Goal: Transaction & Acquisition: Purchase product/service

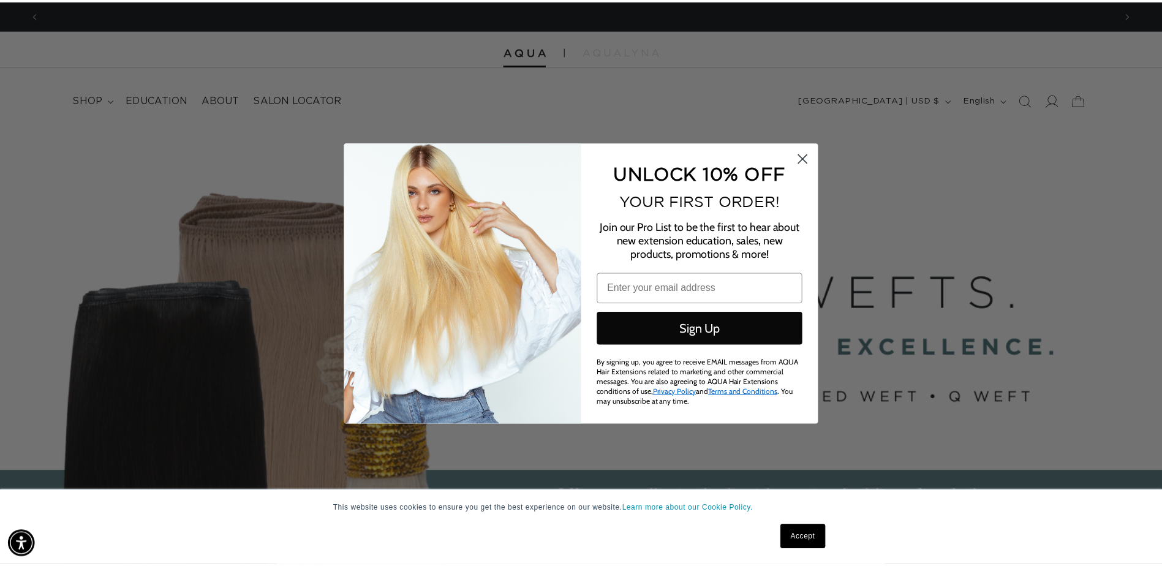
scroll to position [0, 2169]
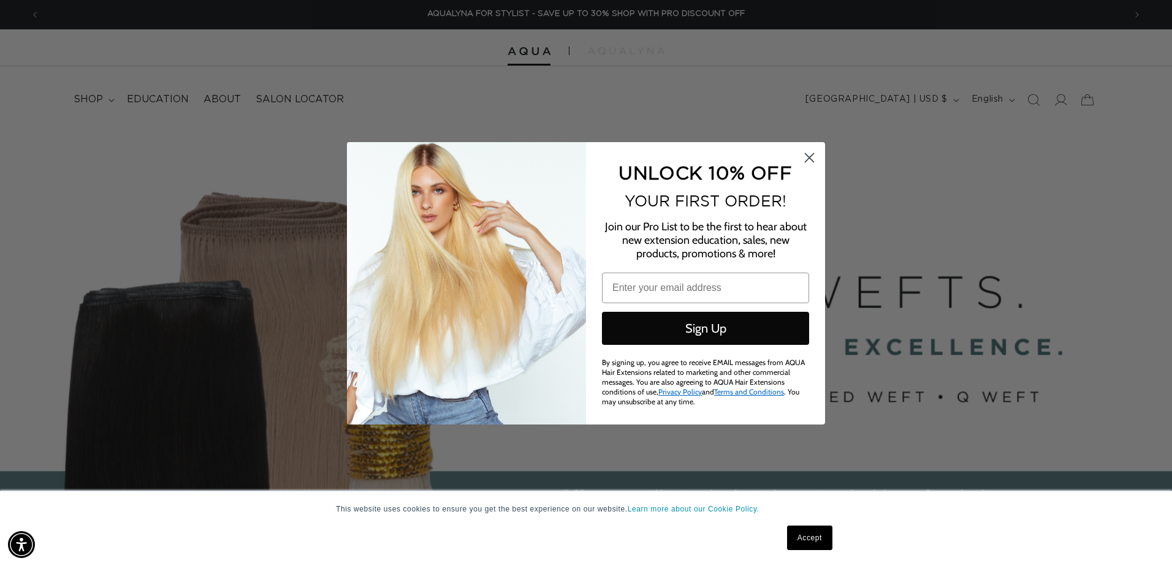
click at [813, 158] on circle "Close dialog" at bounding box center [809, 157] width 20 height 20
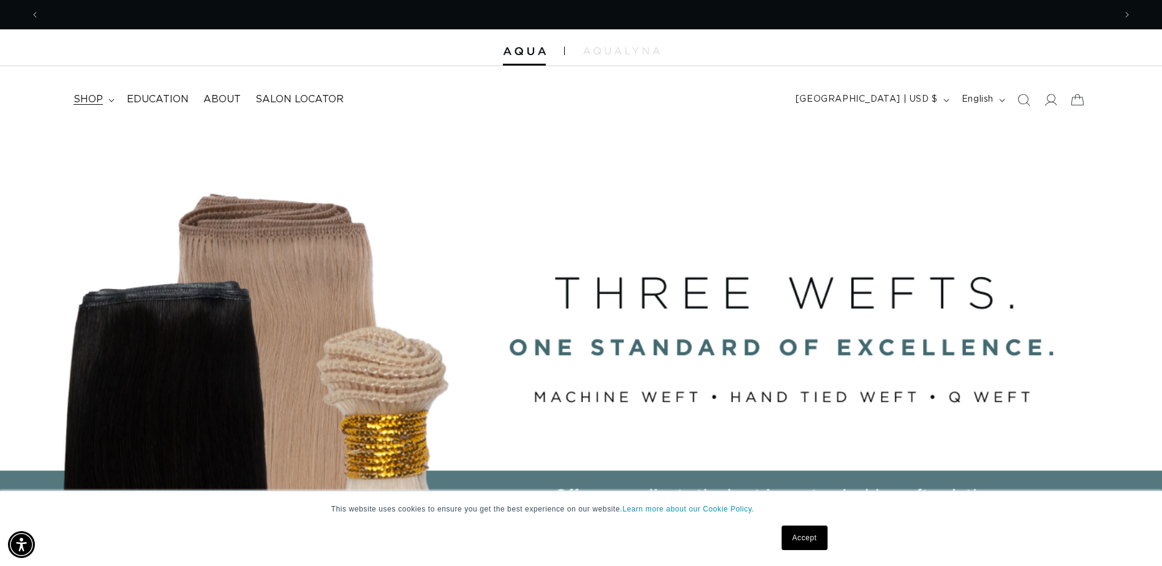
scroll to position [0, 0]
click at [92, 98] on span "shop" at bounding box center [88, 99] width 29 height 13
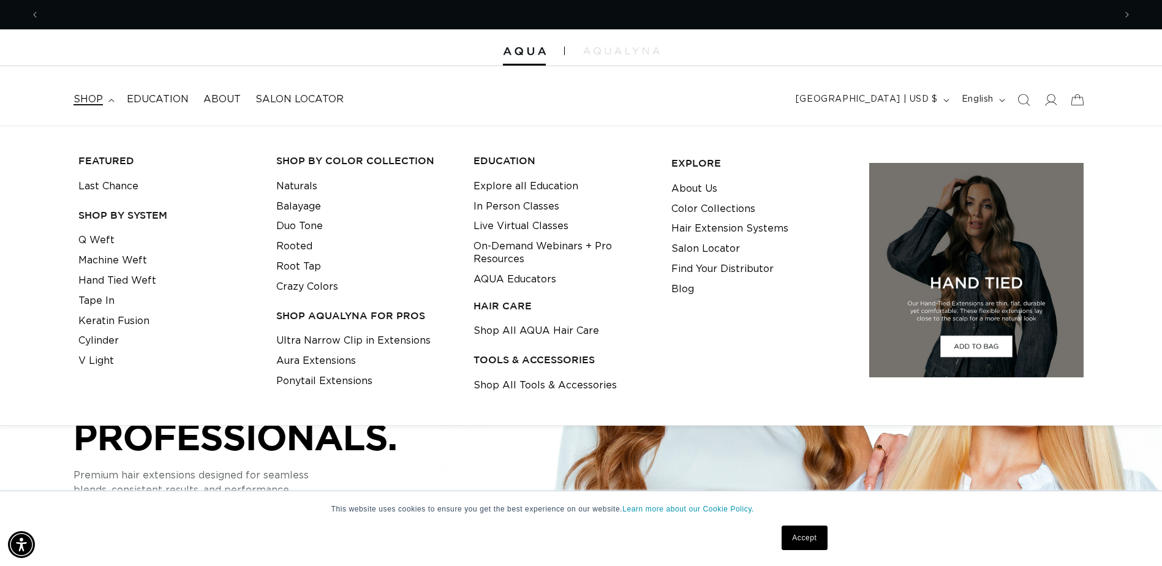
scroll to position [0, 1075]
click at [526, 329] on link "Shop All AQUA Hair Care" at bounding box center [537, 331] width 126 height 20
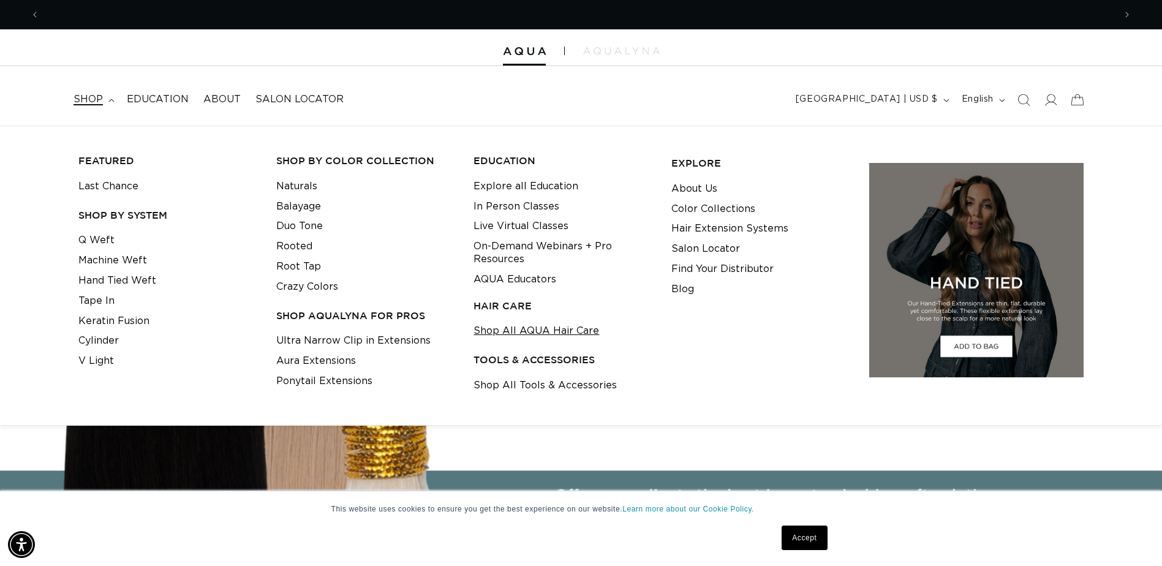
scroll to position [0, 2151]
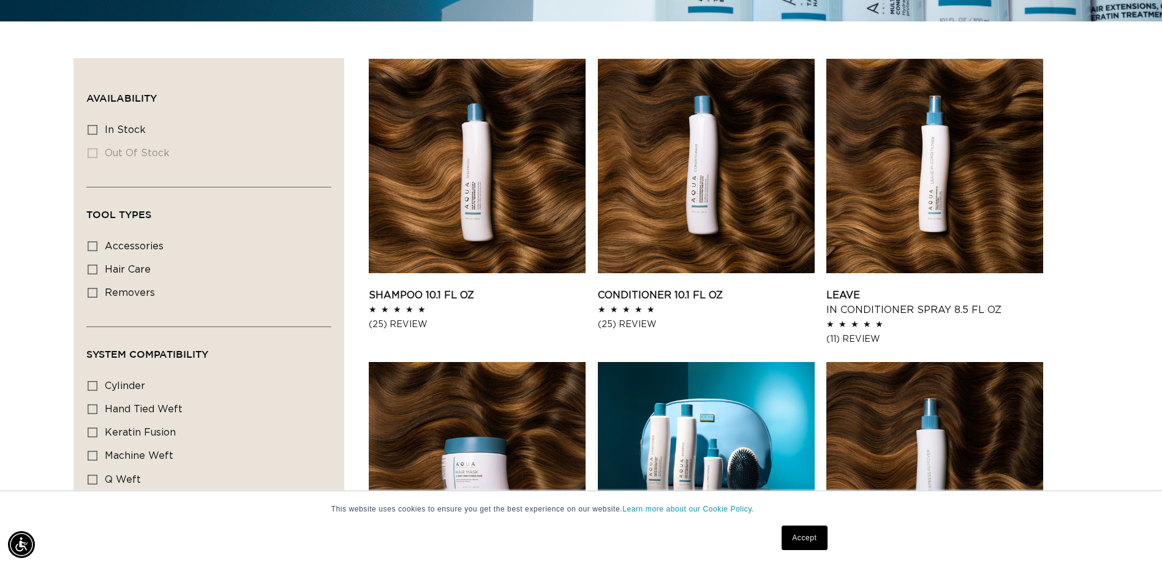
scroll to position [0, 1075]
click at [94, 267] on icon at bounding box center [93, 270] width 10 height 10
click at [94, 267] on input "hair care hair care (5 products)" at bounding box center [93, 270] width 10 height 10
checkbox input "true"
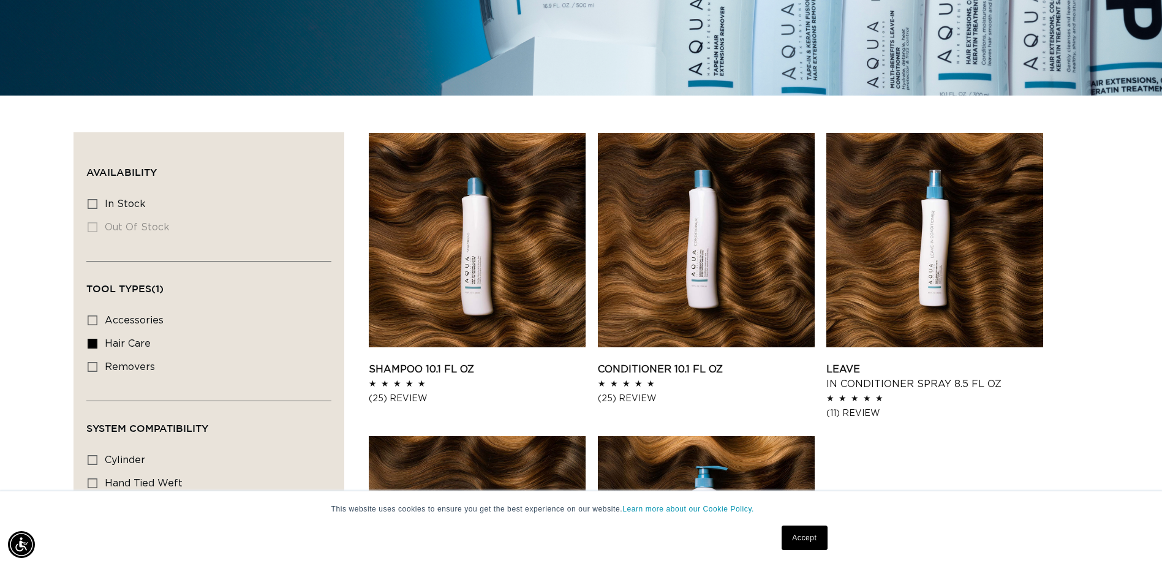
scroll to position [0, 2151]
click at [506, 362] on link "Shampoo 10.1 fl oz" at bounding box center [477, 369] width 217 height 15
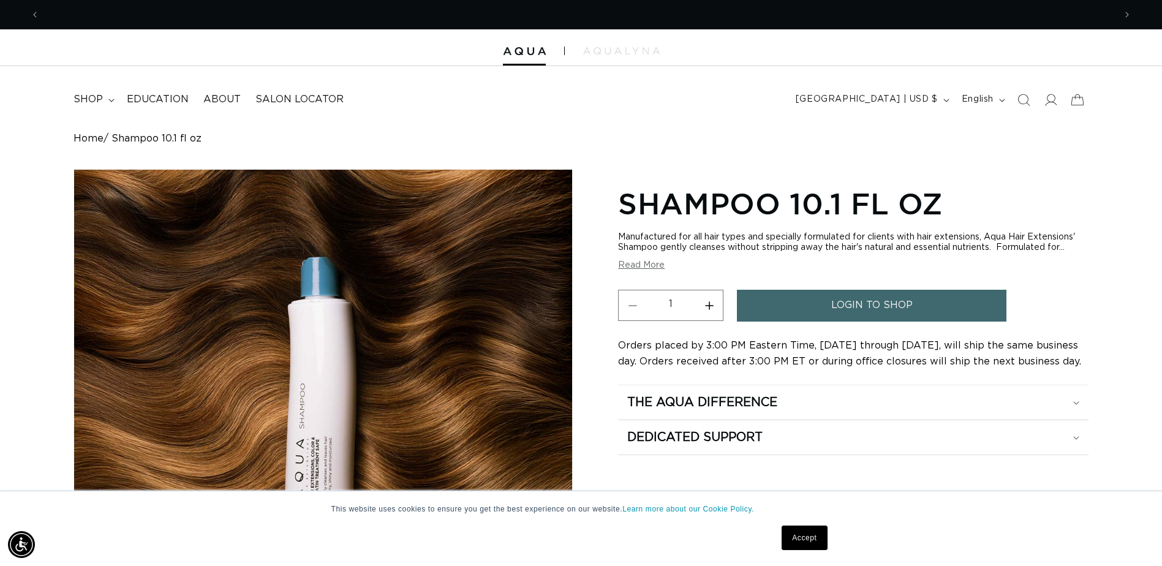
click at [871, 305] on span "login to shop" at bounding box center [872, 305] width 81 height 31
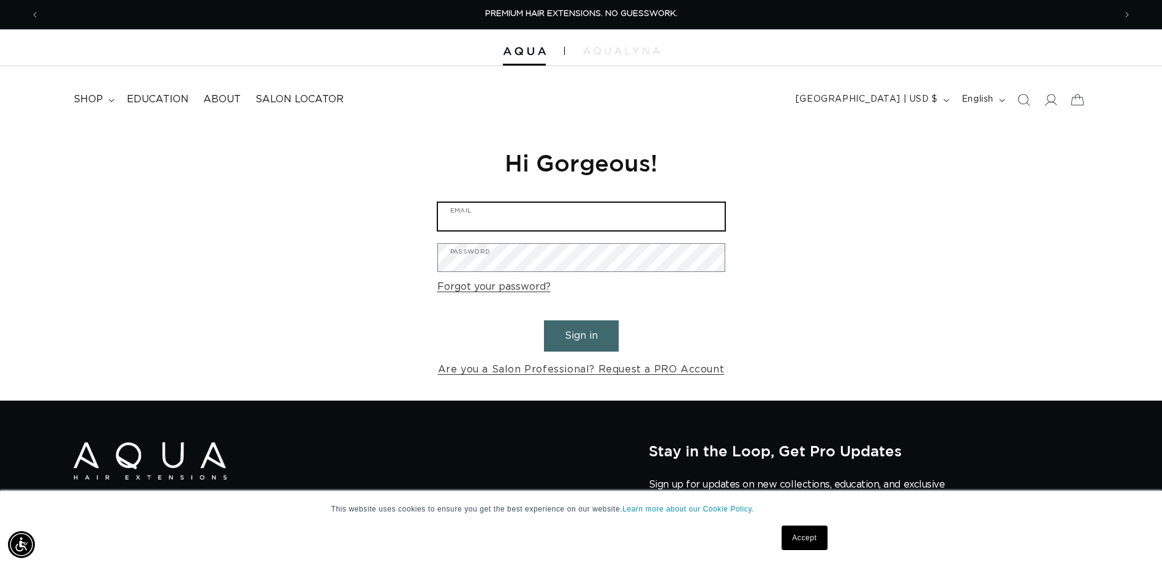
click at [537, 222] on input "Email" at bounding box center [581, 217] width 287 height 28
type input "jamiemgrounds@gmail.com"
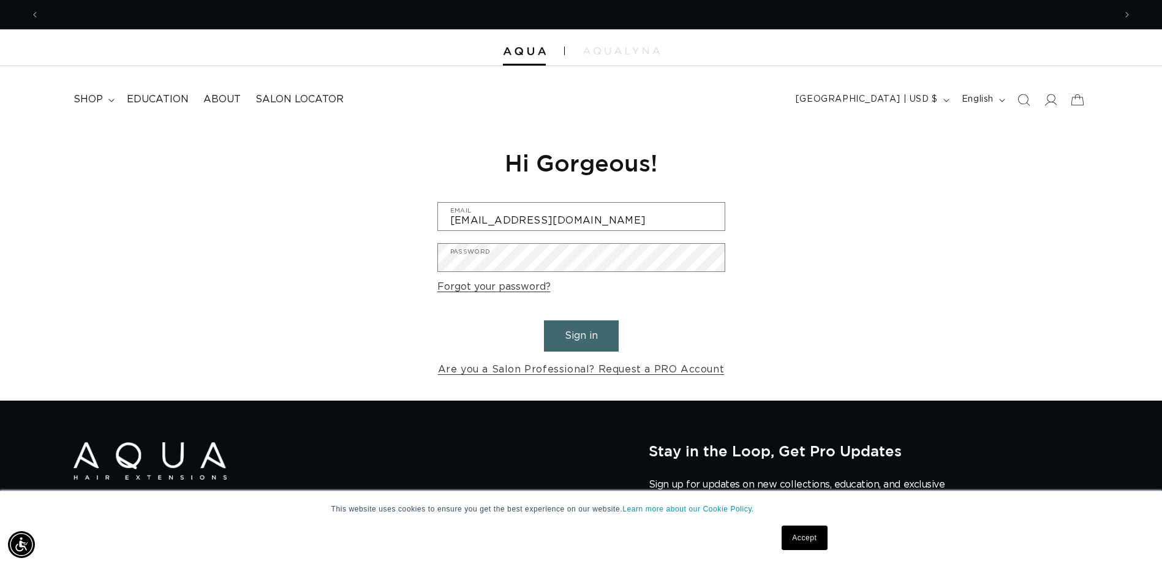
scroll to position [0, 0]
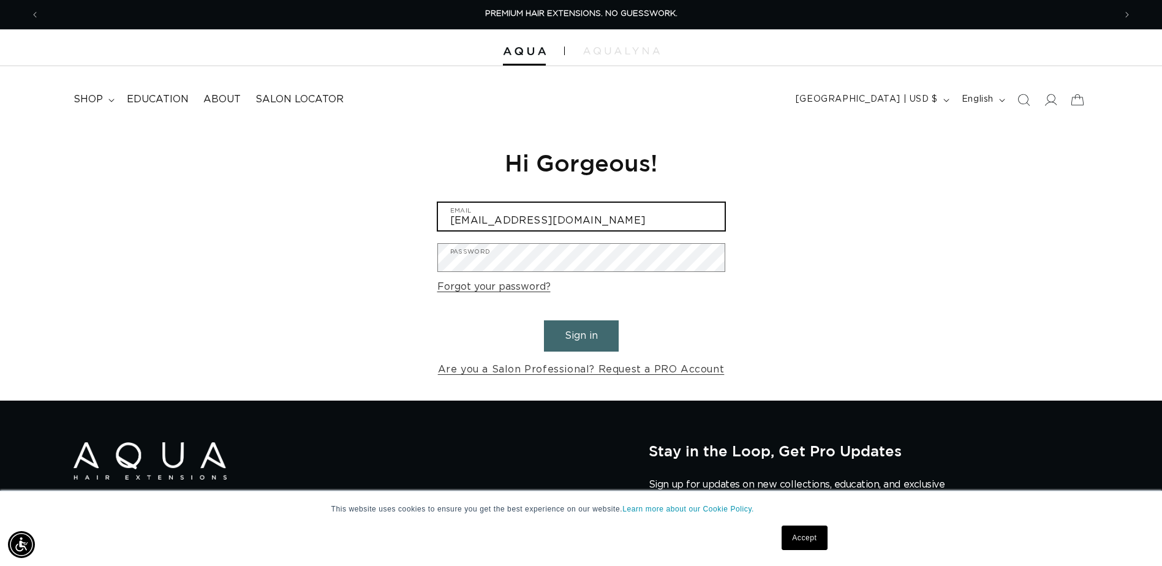
click at [615, 221] on input "jamiemgrounds@gmail.com" at bounding box center [581, 217] width 287 height 28
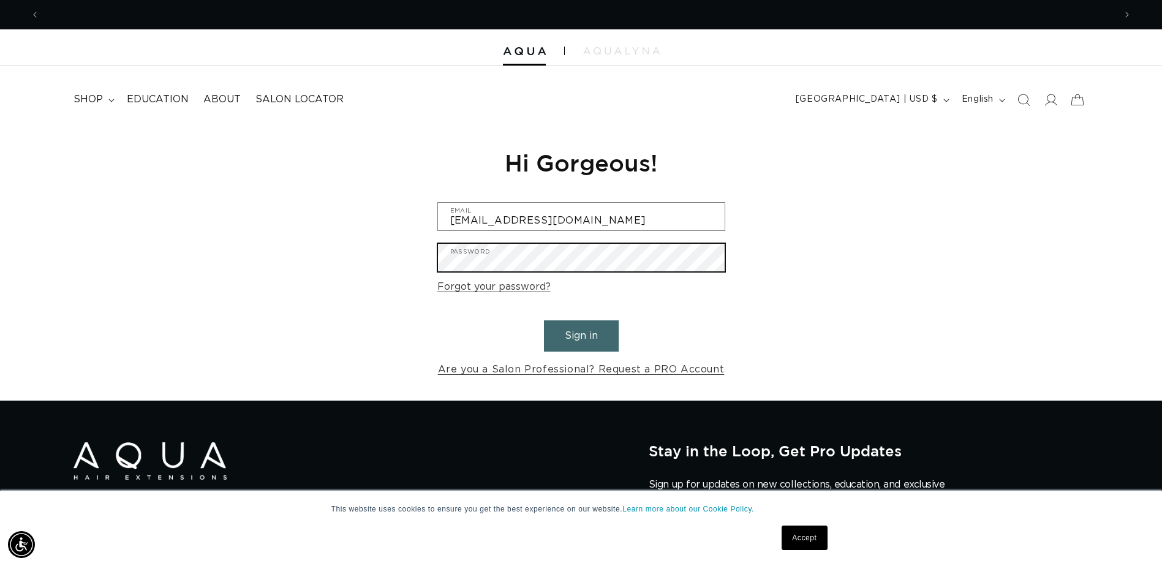
scroll to position [0, 2151]
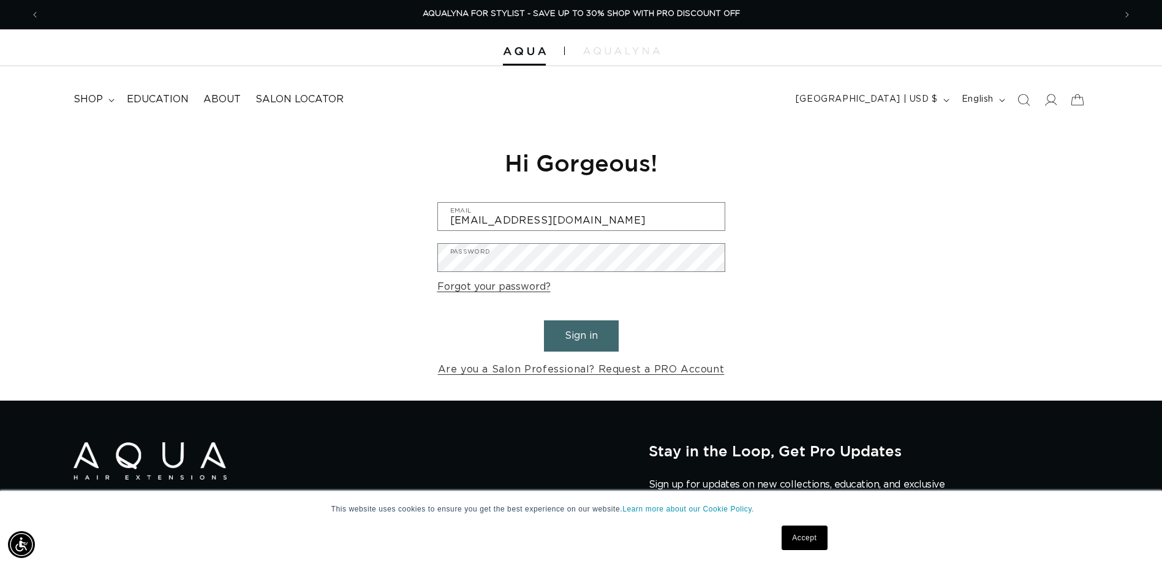
click at [577, 335] on button "Sign in" at bounding box center [581, 335] width 75 height 31
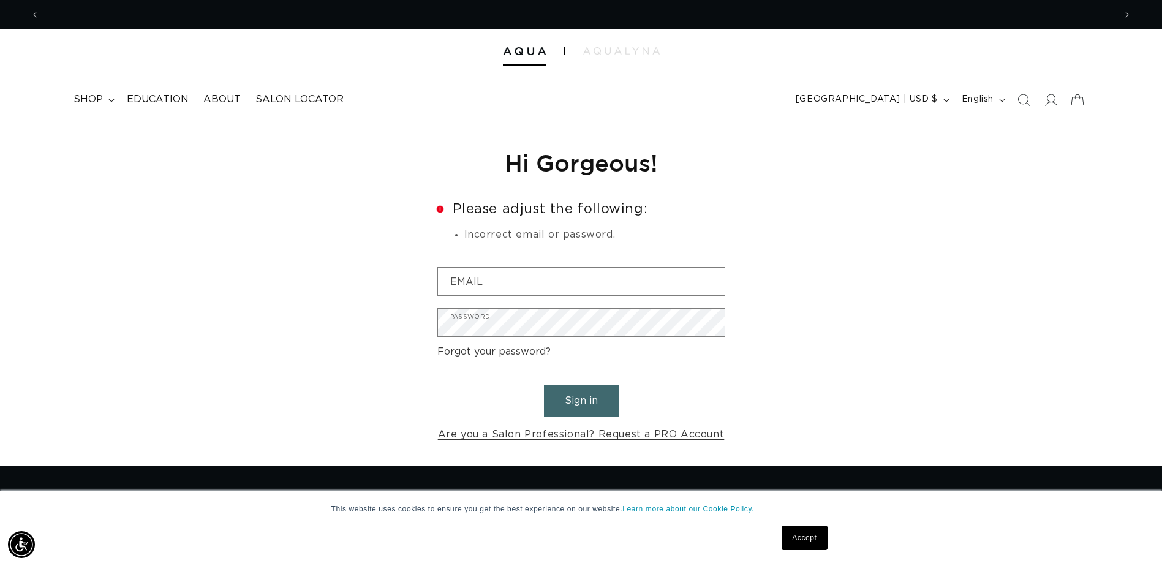
scroll to position [0, 2151]
click at [507, 349] on link "Forgot your password?" at bounding box center [494, 352] width 113 height 18
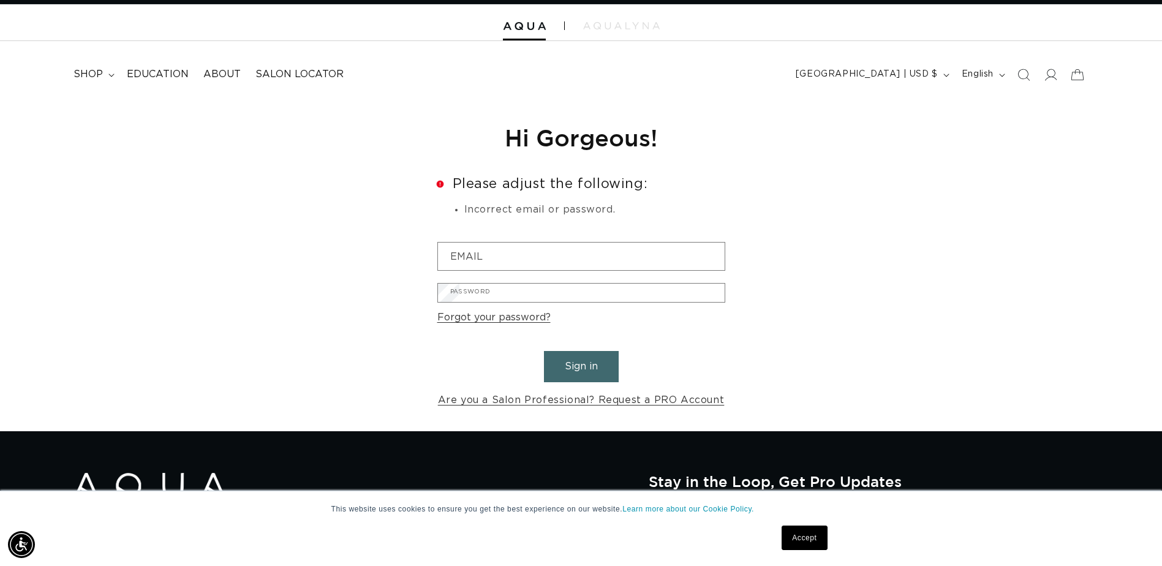
click at [0, 0] on input "Email" at bounding box center [0, 0] width 0 height 0
type input "Jamiemgrounds@gmail.com"
click at [0, 0] on button "Submit" at bounding box center [0, 0] width 0 height 0
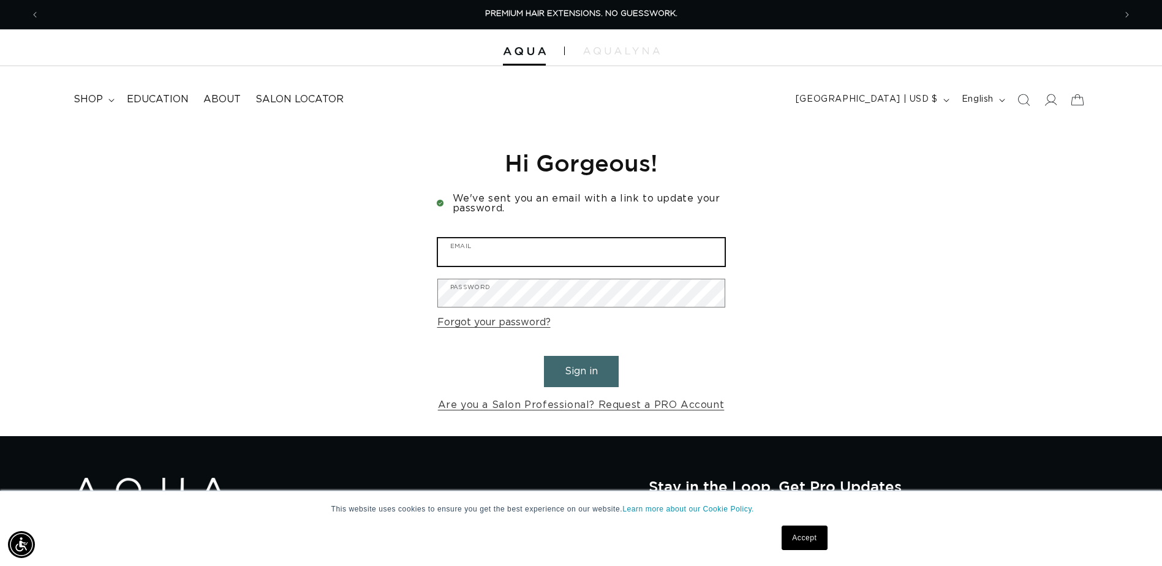
click at [485, 251] on input "Email" at bounding box center [581, 252] width 287 height 28
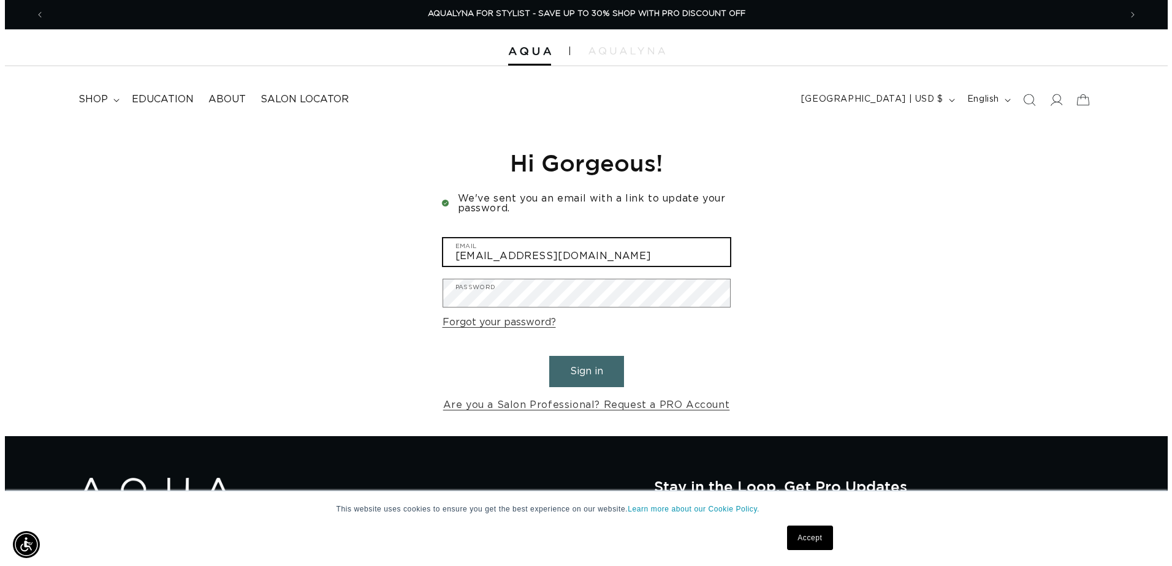
scroll to position [0, 2169]
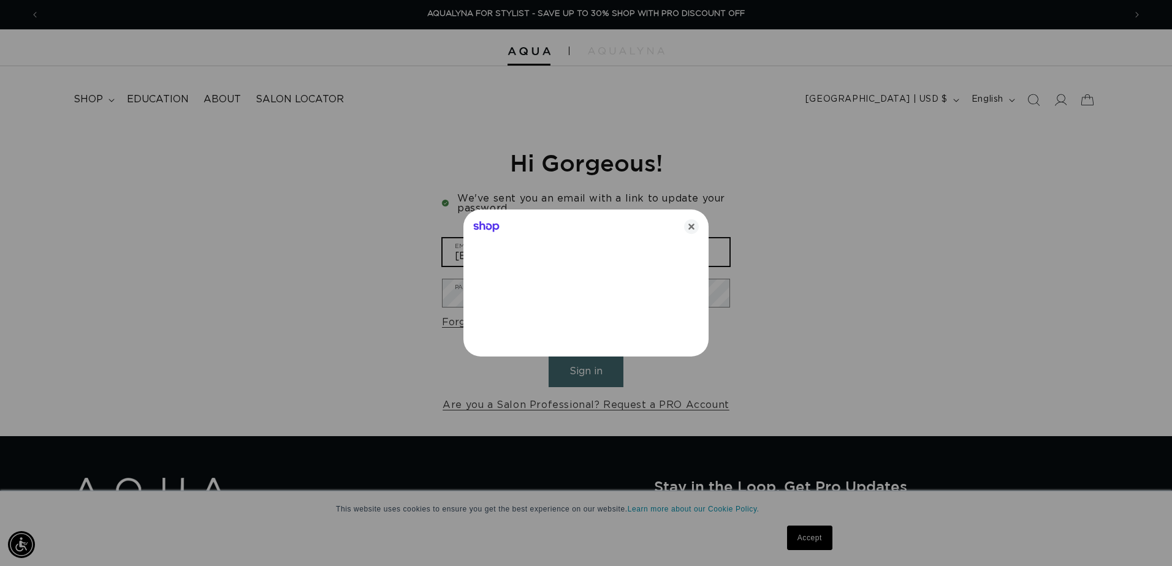
type input "Jamiemgrounds@gmail.com"
click at [692, 228] on icon "Close" at bounding box center [691, 226] width 15 height 15
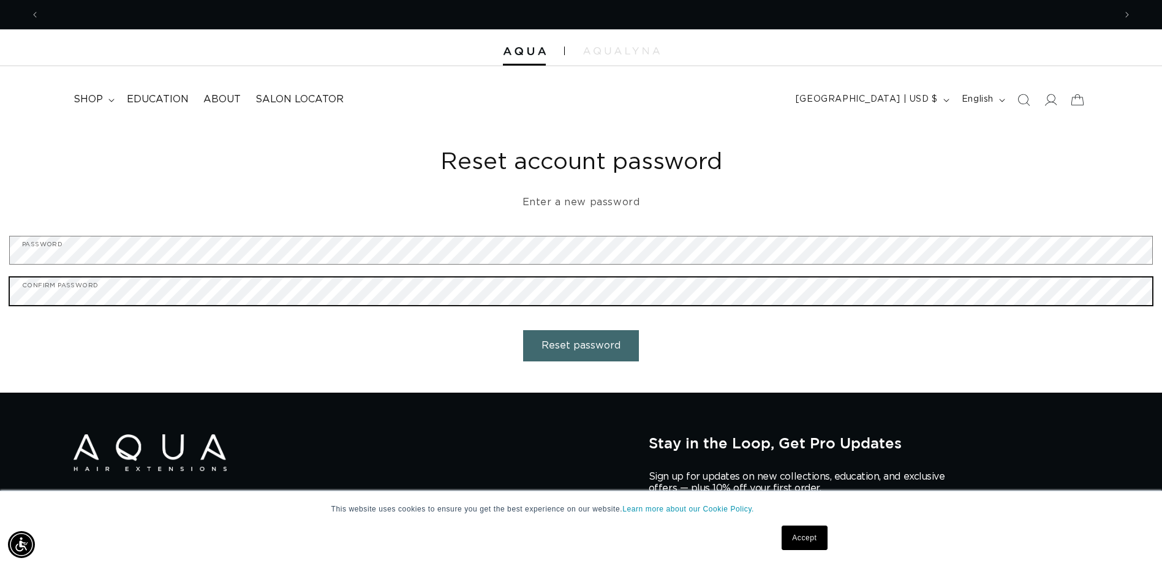
scroll to position [0, 1075]
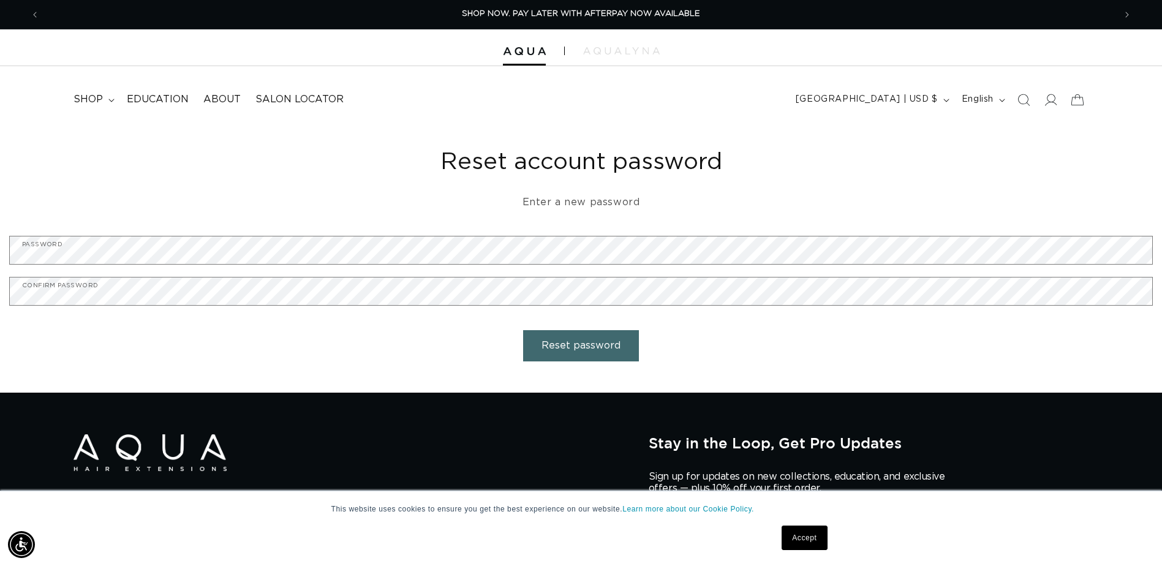
click at [586, 347] on button "Reset password" at bounding box center [581, 345] width 116 height 31
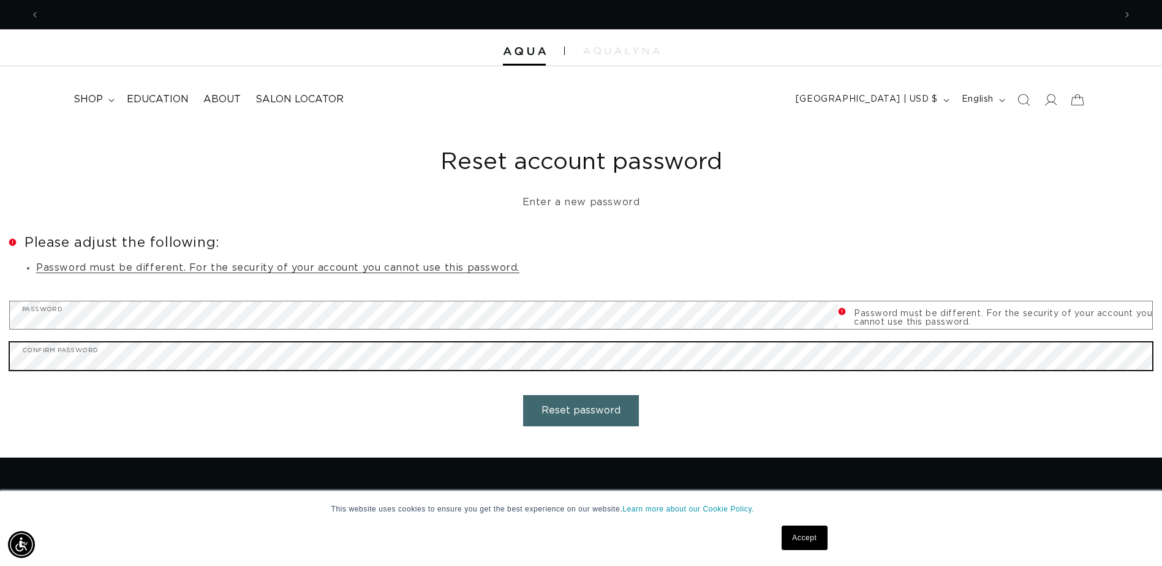
scroll to position [0, 1075]
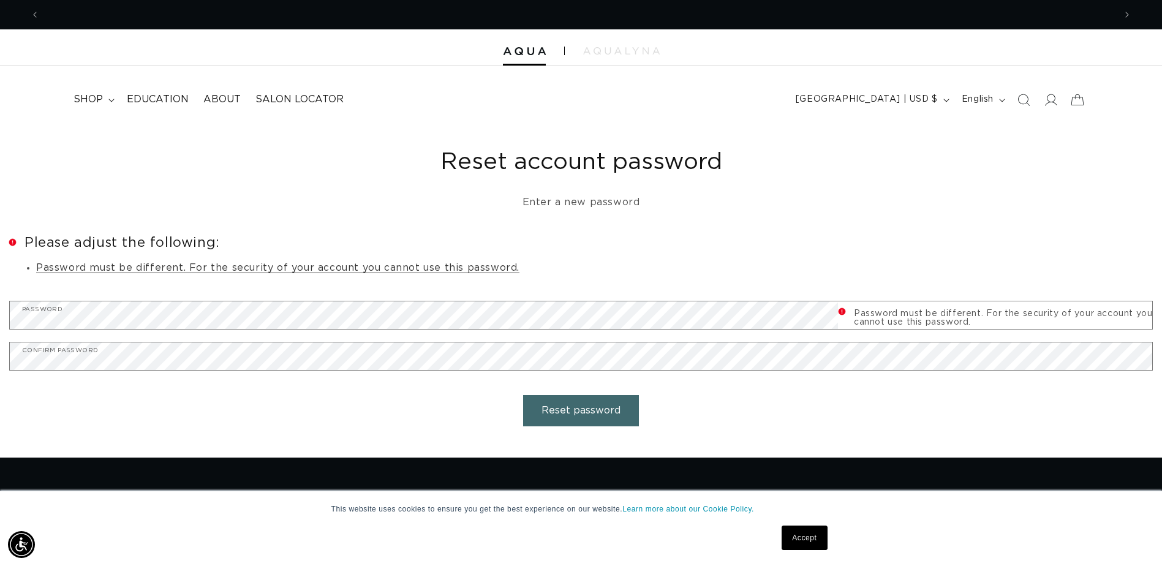
click at [568, 407] on button "Reset password" at bounding box center [581, 410] width 116 height 31
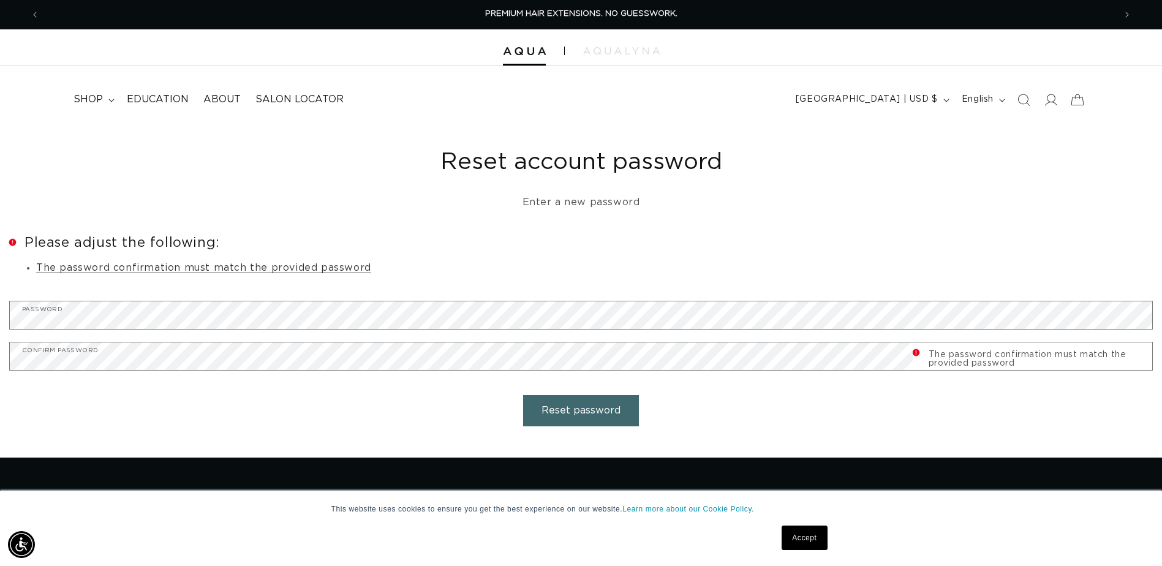
click at [604, 407] on button "Reset password" at bounding box center [581, 410] width 116 height 31
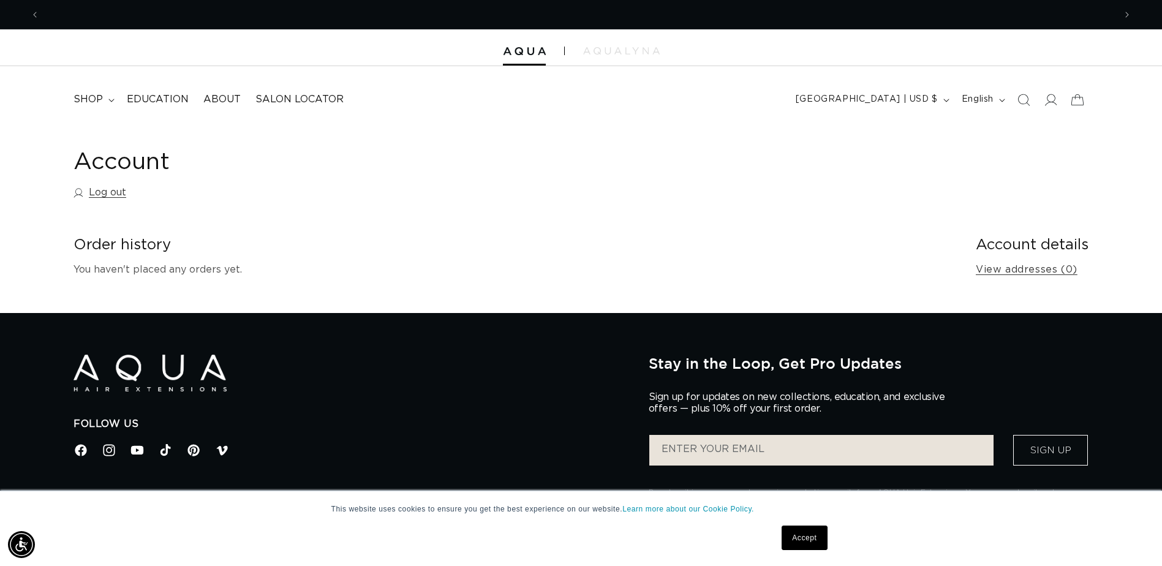
scroll to position [0, 2151]
click at [86, 96] on span "shop" at bounding box center [88, 99] width 29 height 13
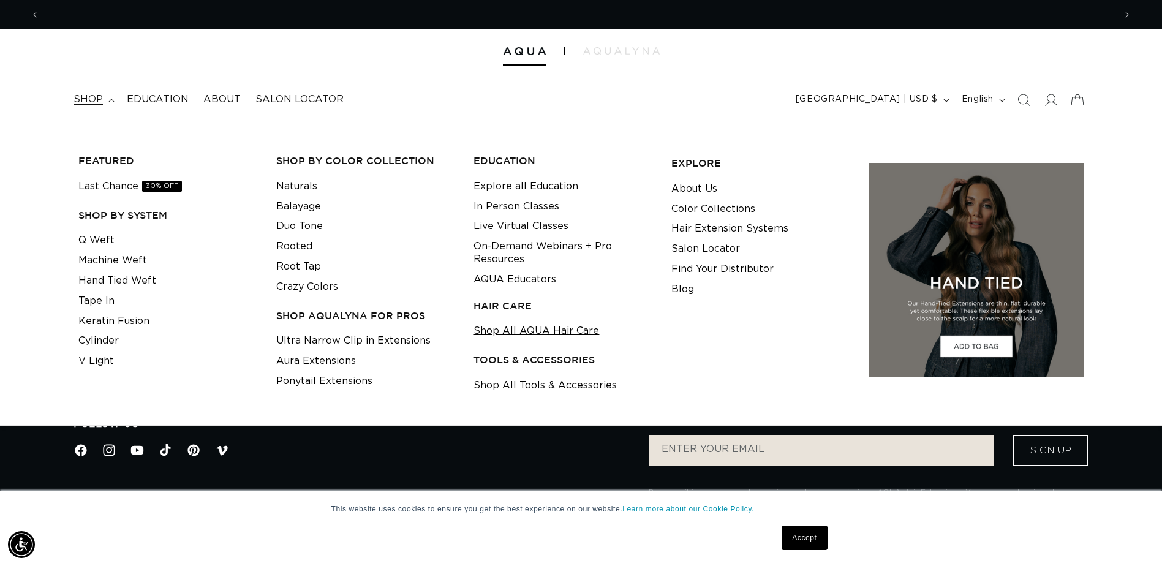
scroll to position [0, 0]
click at [506, 328] on link "Shop All AQUA Hair Care" at bounding box center [537, 331] width 126 height 20
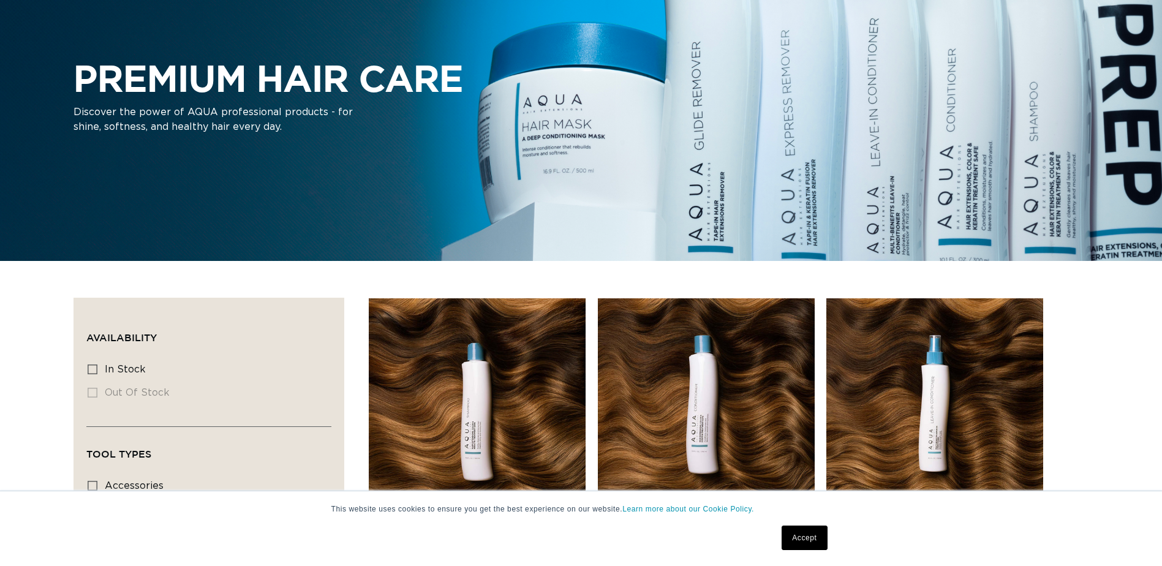
scroll to position [306, 0]
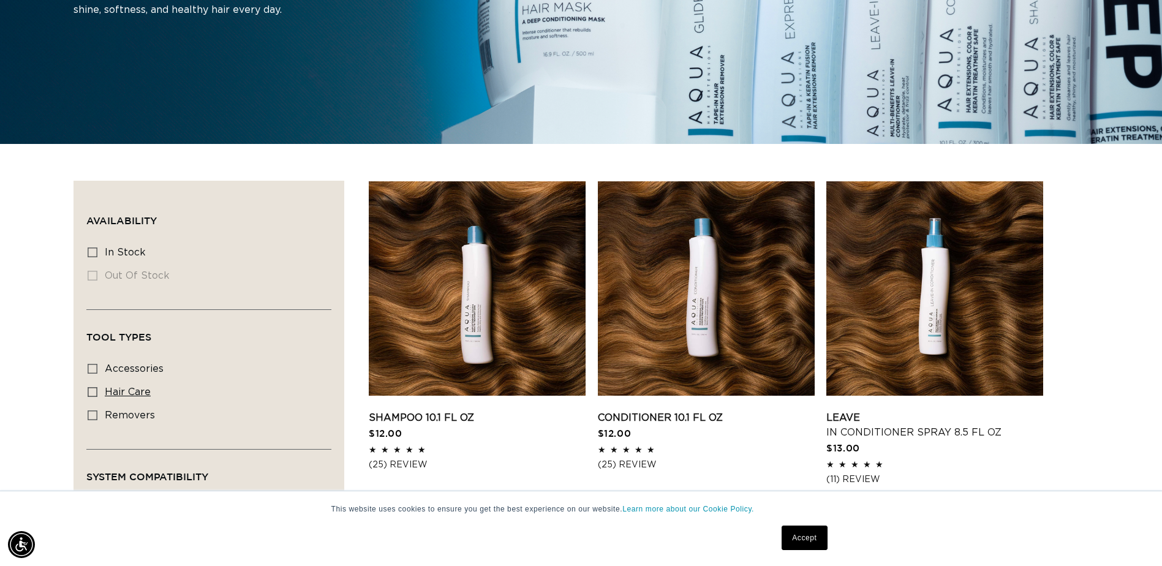
click at [97, 392] on label "hair care hair care (5 products)" at bounding box center [205, 392] width 235 height 23
click at [97, 392] on input "hair care hair care (5 products)" at bounding box center [93, 392] width 10 height 10
checkbox input "true"
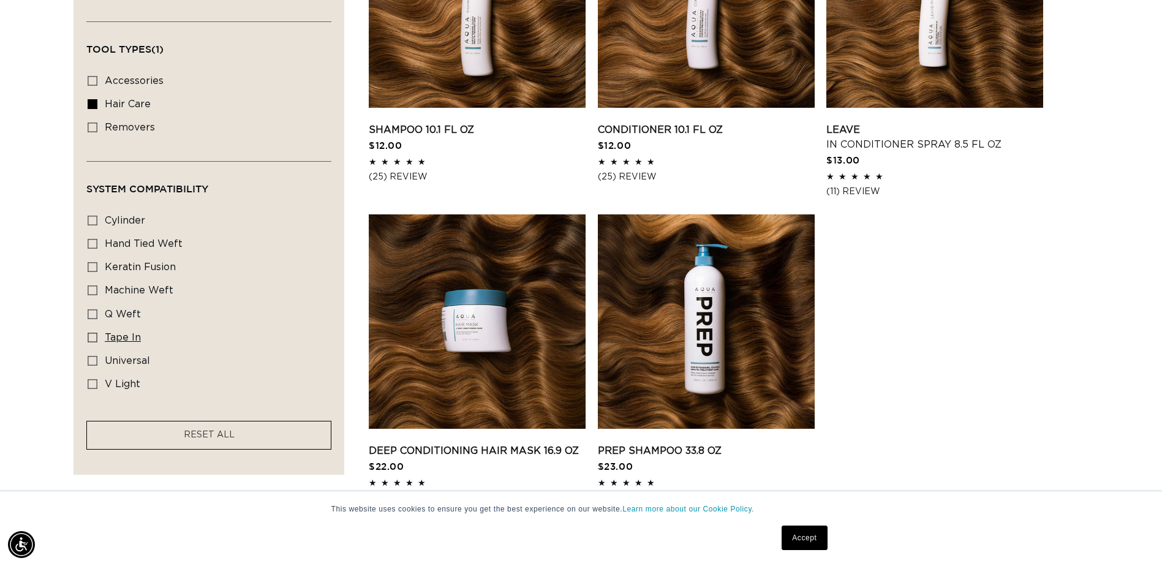
scroll to position [429, 0]
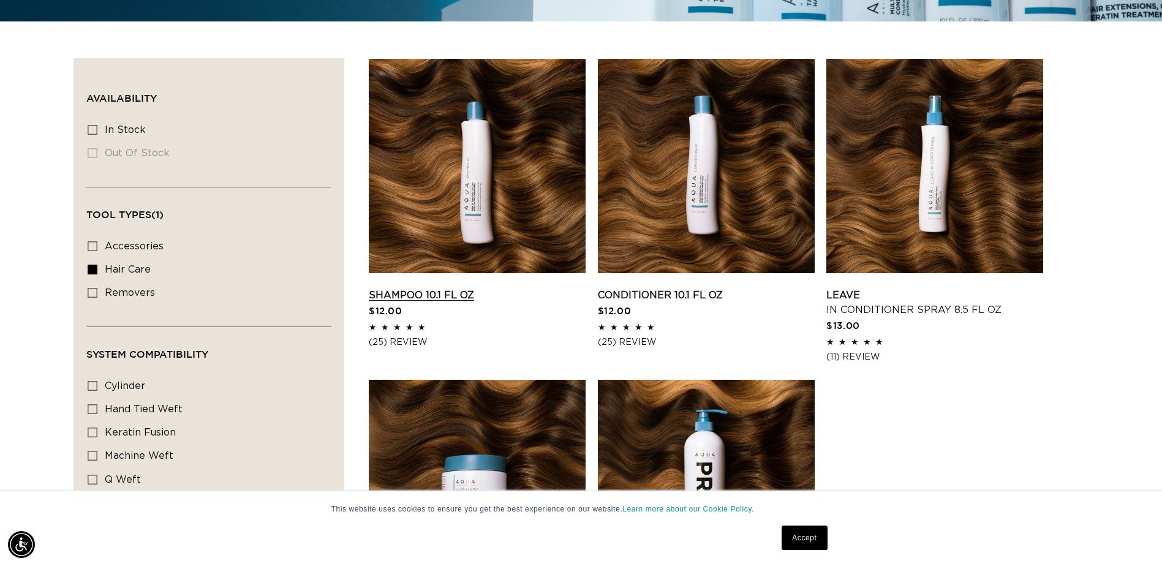
click at [444, 288] on link "Shampoo 10.1 fl oz" at bounding box center [477, 295] width 217 height 15
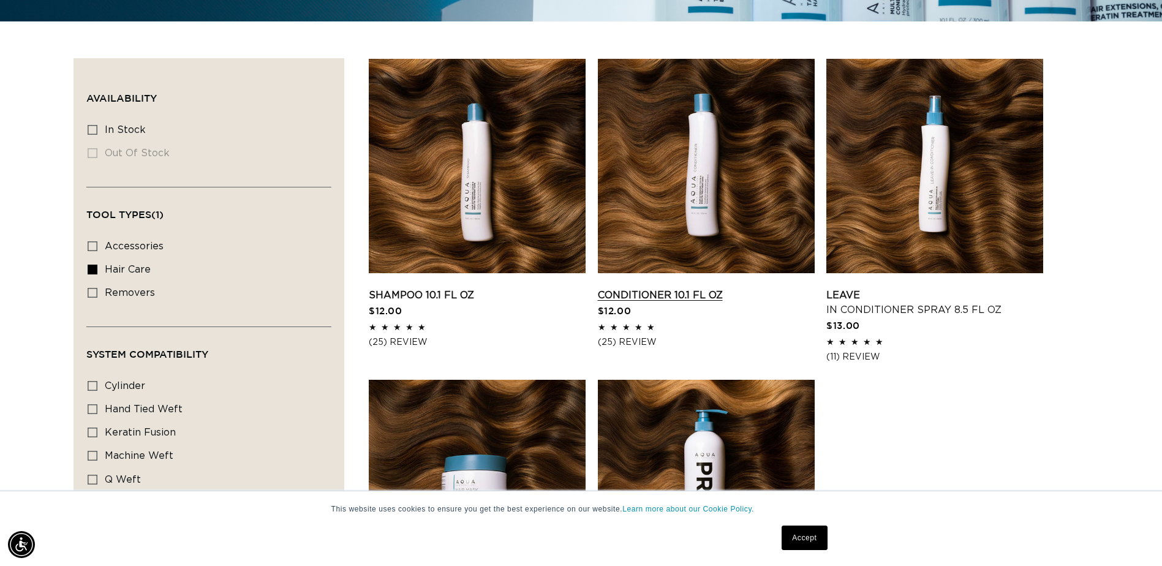
scroll to position [0, 0]
click at [673, 288] on link "Conditioner 10.1 fl oz" at bounding box center [706, 295] width 217 height 15
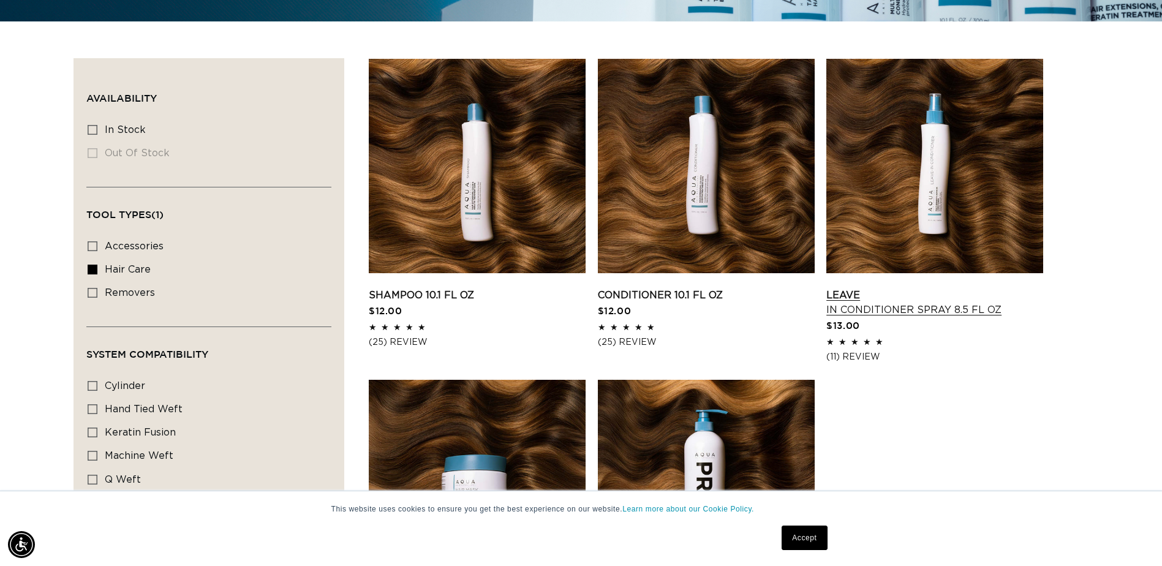
click at [902, 288] on link "Leave In Conditioner Spray 8.5 fl oz" at bounding box center [935, 302] width 217 height 29
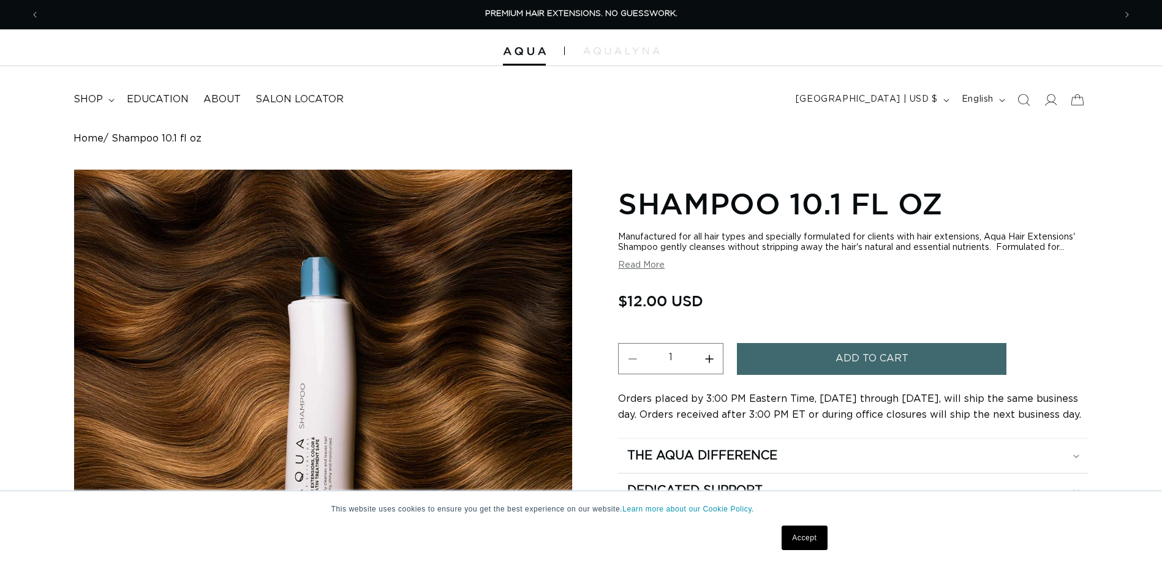
click at [896, 360] on span "Add to cart" at bounding box center [872, 358] width 73 height 31
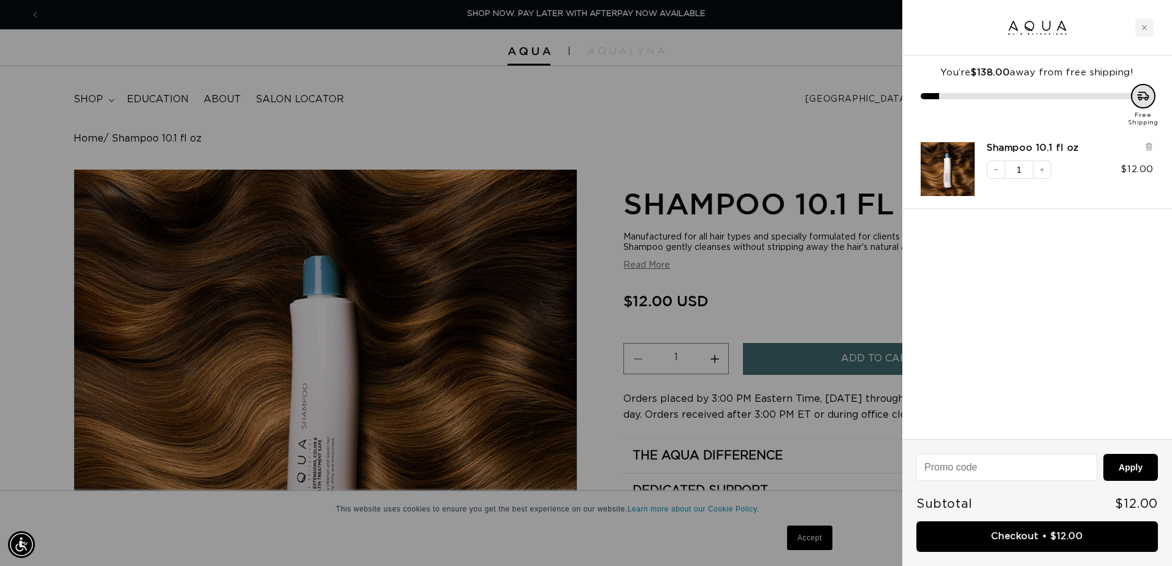
click at [783, 260] on div at bounding box center [586, 283] width 1172 height 566
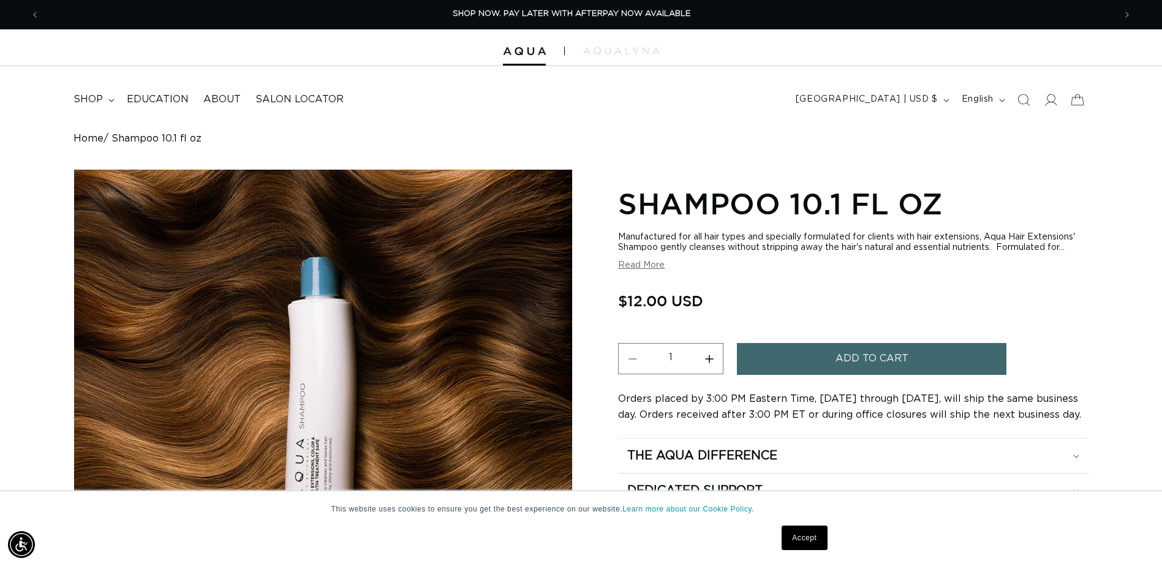
scroll to position [0, 1075]
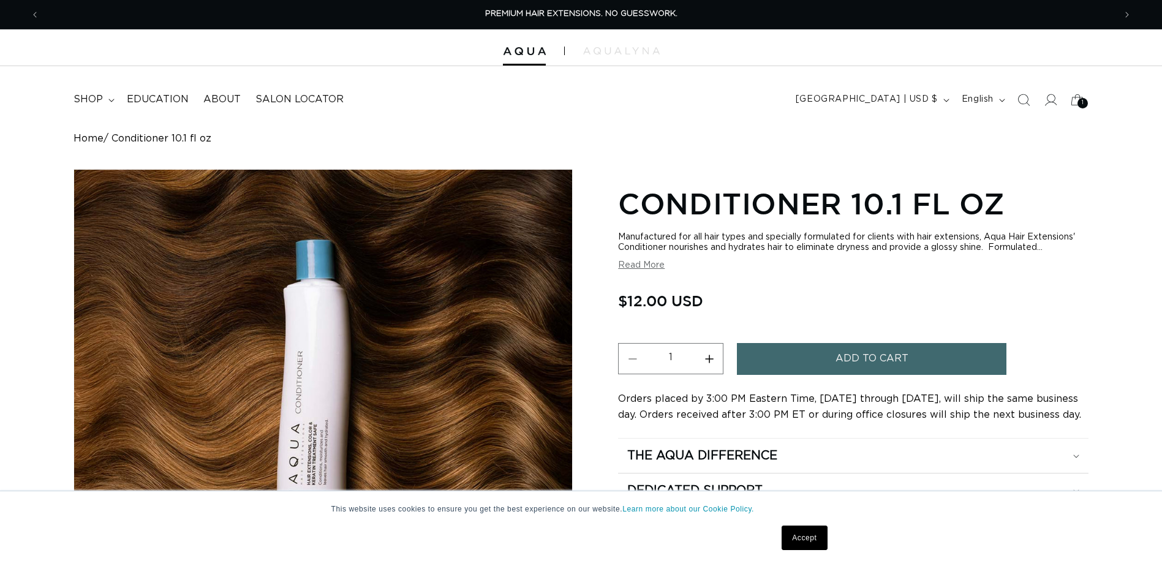
click at [839, 364] on span "Add to cart" at bounding box center [872, 358] width 73 height 31
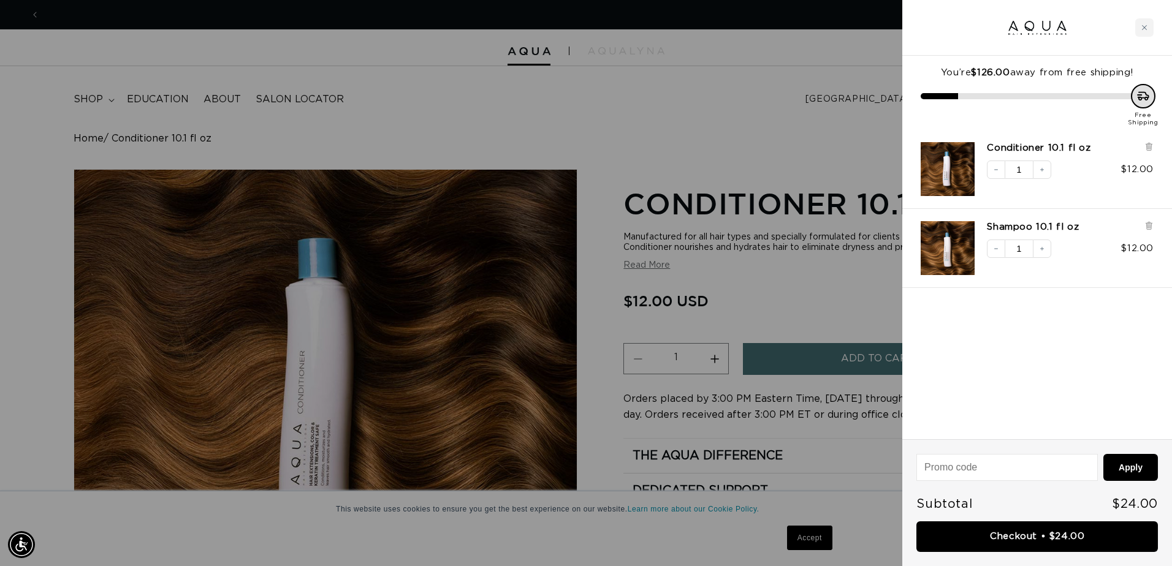
scroll to position [0, 1085]
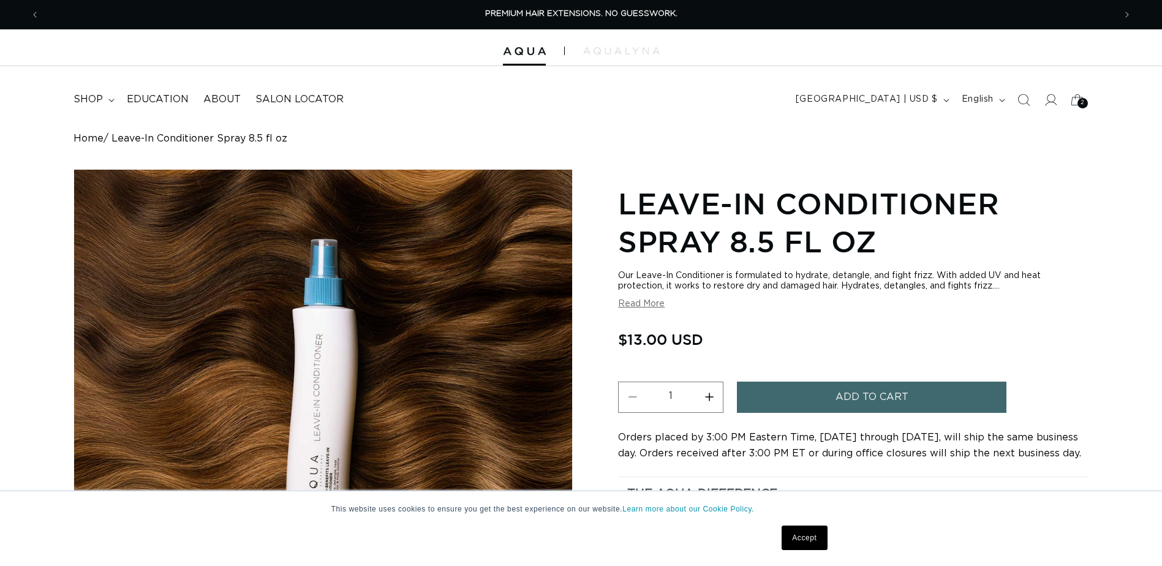
click at [866, 399] on span "Add to cart" at bounding box center [872, 397] width 73 height 31
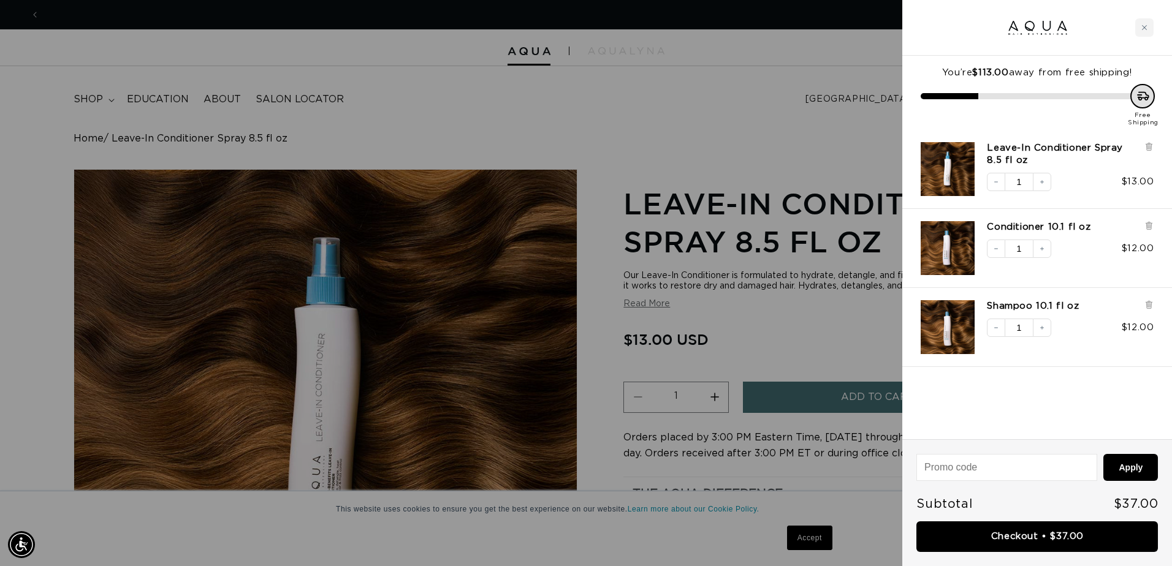
scroll to position [0, 1085]
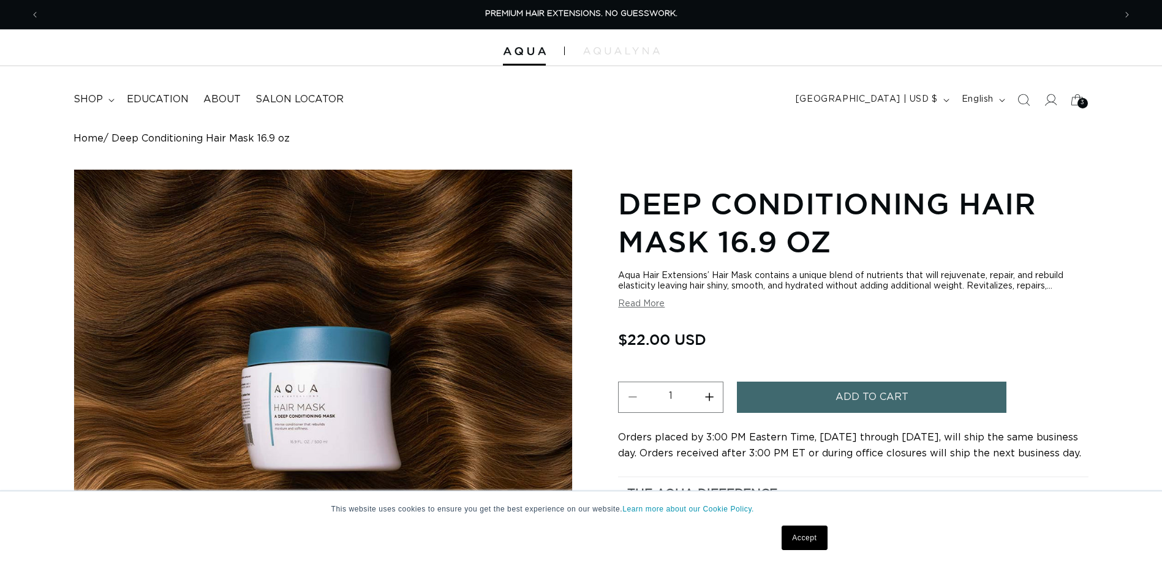
click at [869, 394] on span "Add to cart" at bounding box center [872, 397] width 73 height 31
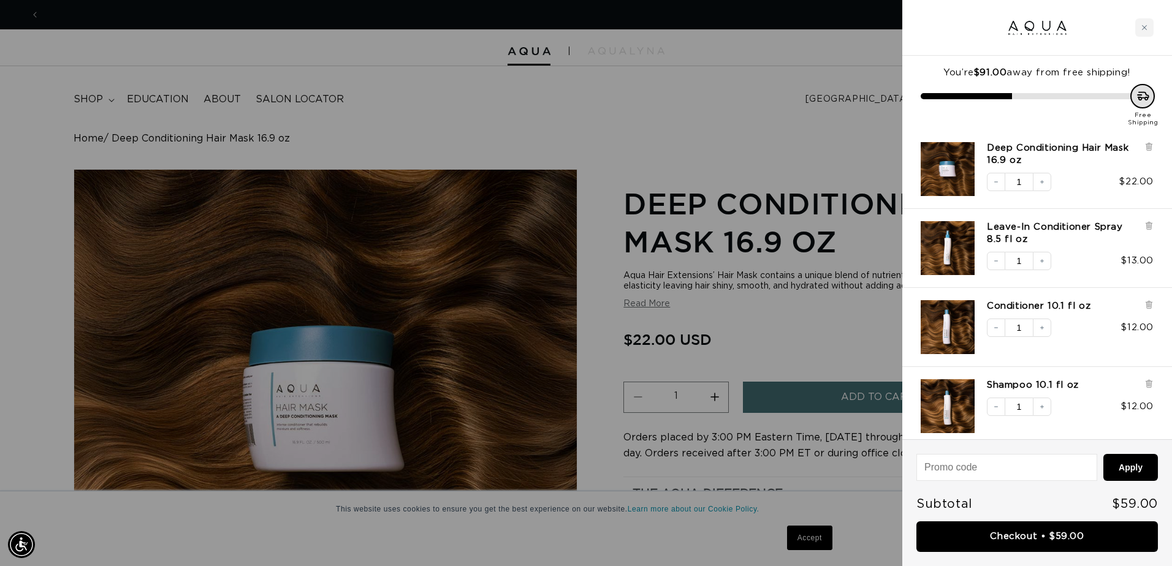
scroll to position [0, 1085]
click at [1000, 122] on div "Free Shipping" at bounding box center [1036, 105] width 233 height 43
click at [1037, 528] on link "Checkout • $59.00" at bounding box center [1036, 536] width 241 height 31
